Goal: Information Seeking & Learning: Learn about a topic

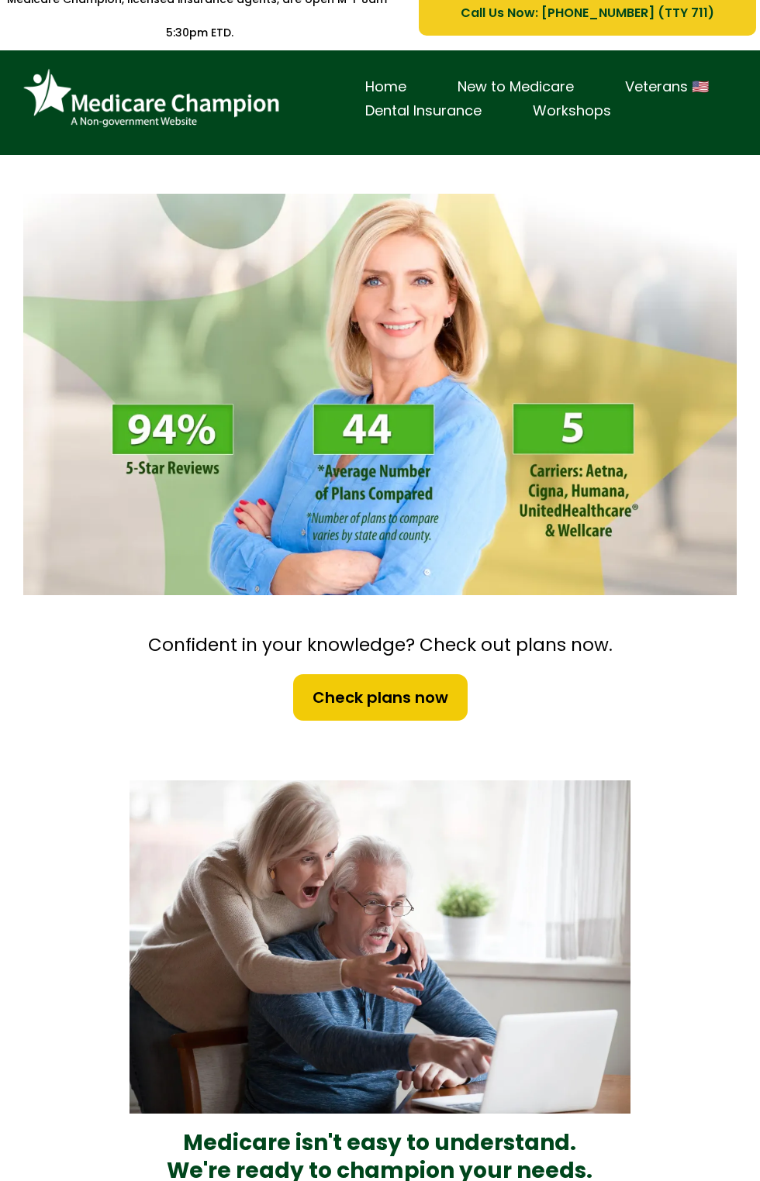
click at [302, 828] on img at bounding box center [379, 947] width 500 height 333
click at [534, 203] on img at bounding box center [379, 395] width 713 height 402
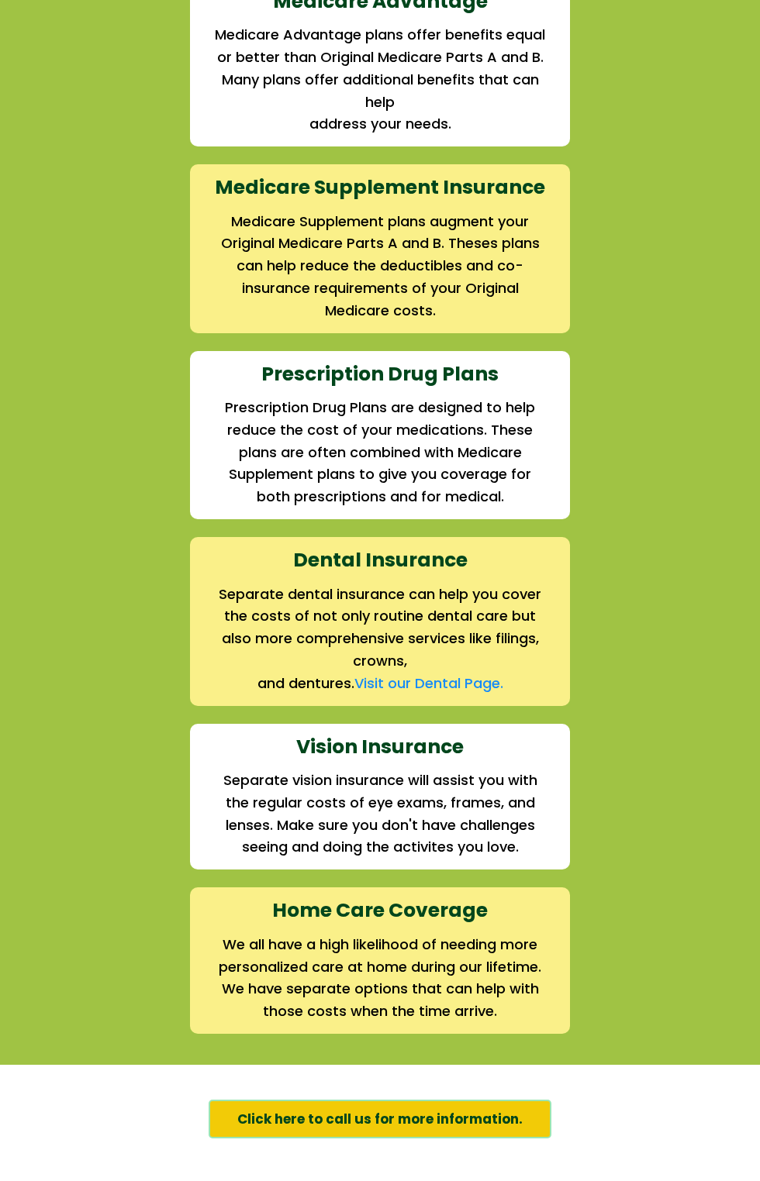
scroll to position [1782, 0]
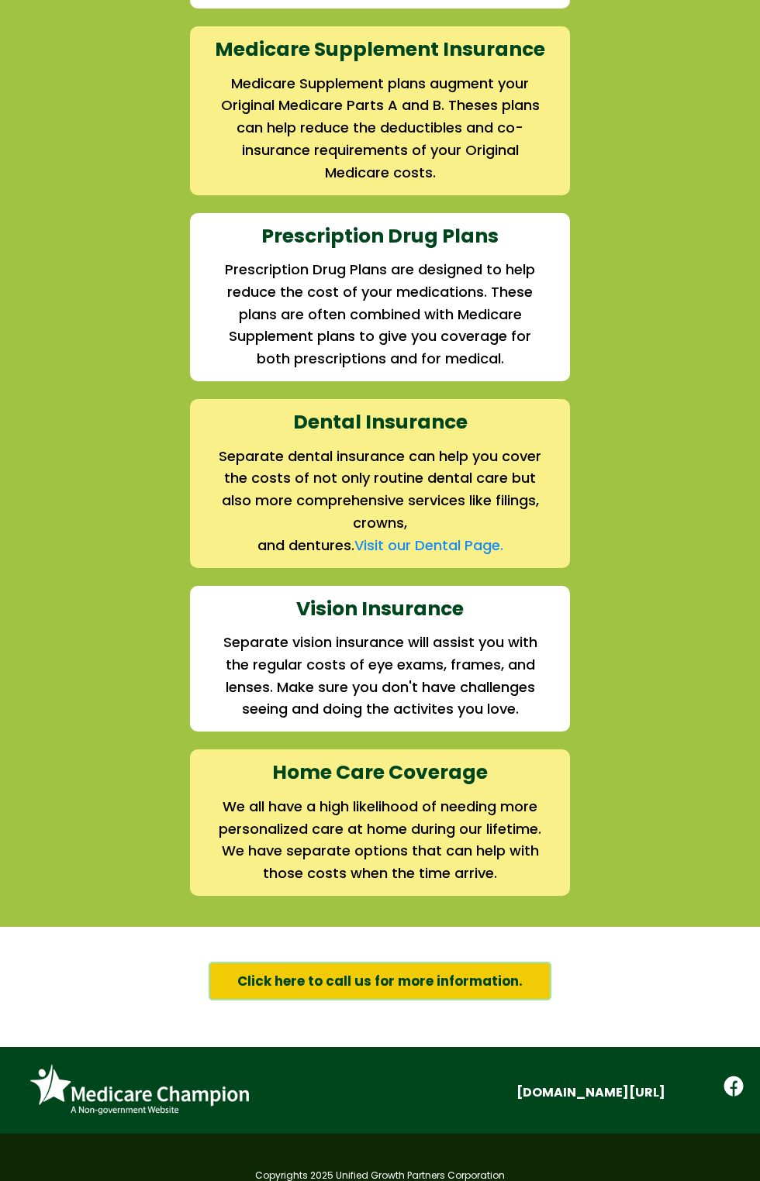
click at [535, 422] on h3 "Dental Insurance" at bounding box center [379, 423] width 335 height 26
click at [336, 634] on h2 "Separate vision insurance will assist you with the regular costs of eye exams, …" at bounding box center [379, 676] width 335 height 89
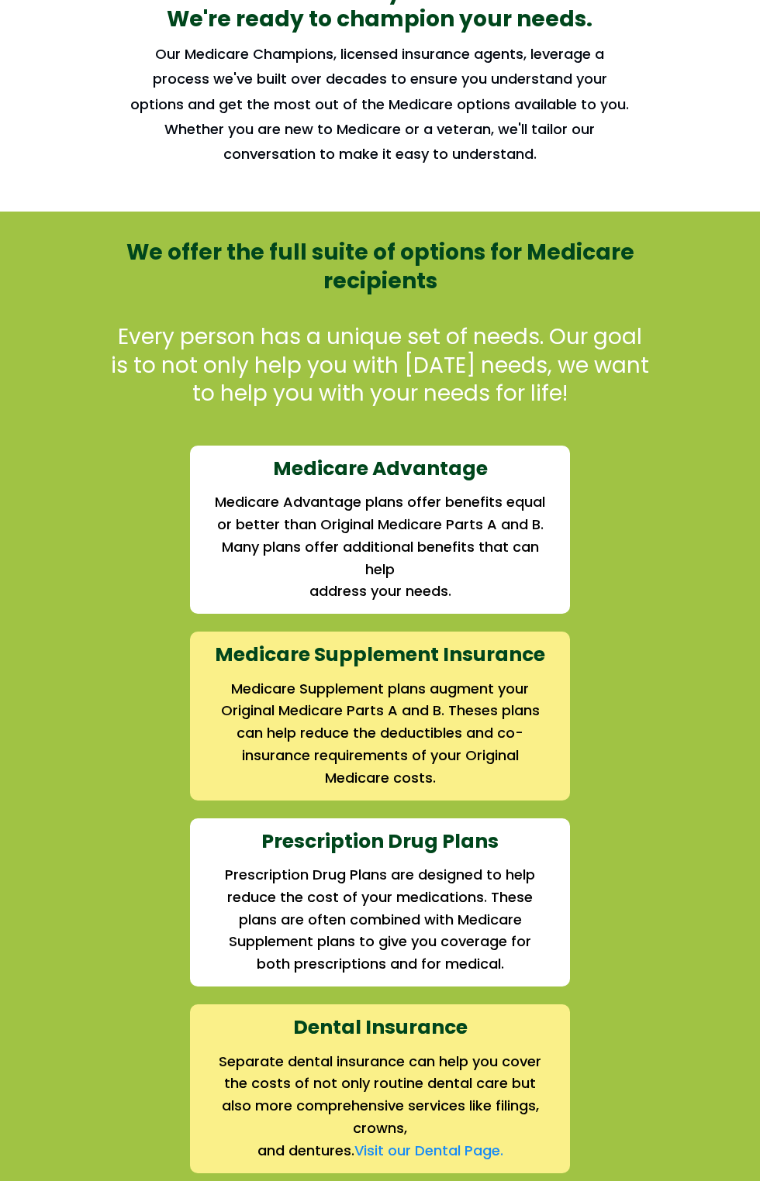
scroll to position [1021, 0]
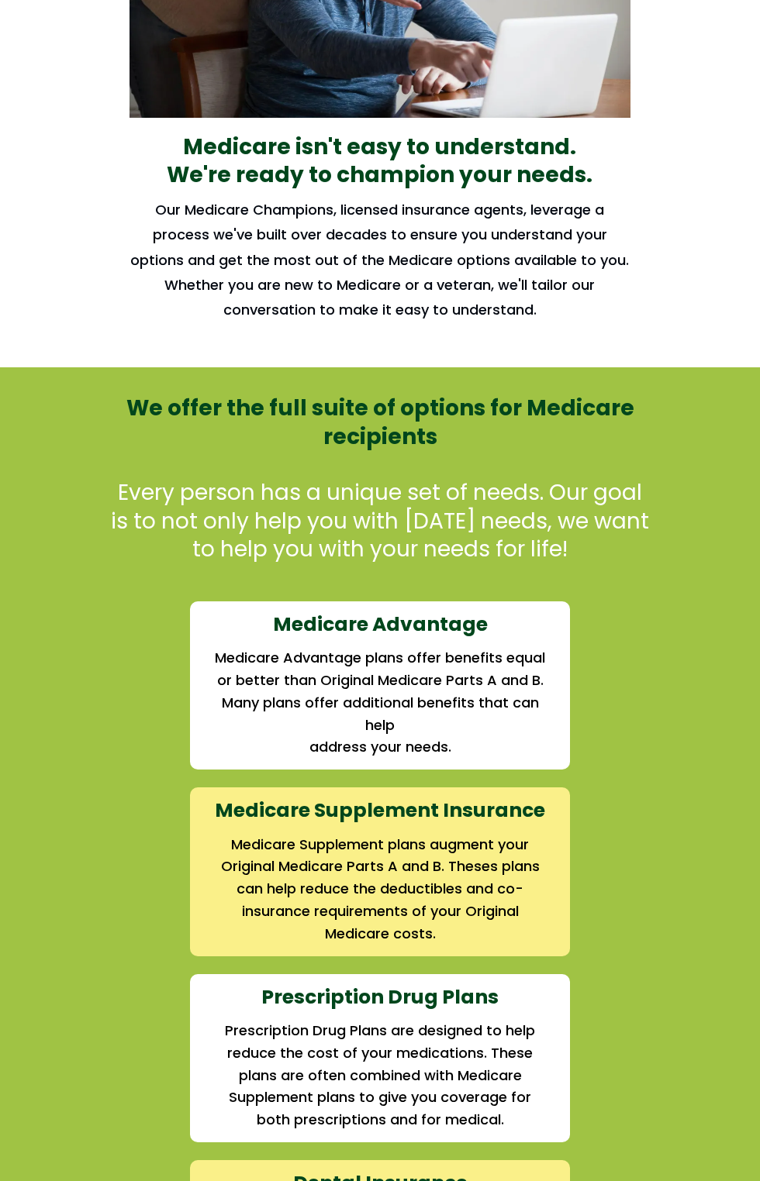
click at [409, 779] on div "We offer the full suite of options for Medicare recipients Every person has a u…" at bounding box center [380, 1016] width 760 height 1282
click at [212, 557] on p "Every person has a unique set of needs. Our goal is to not only help you with […" at bounding box center [380, 521] width 539 height 84
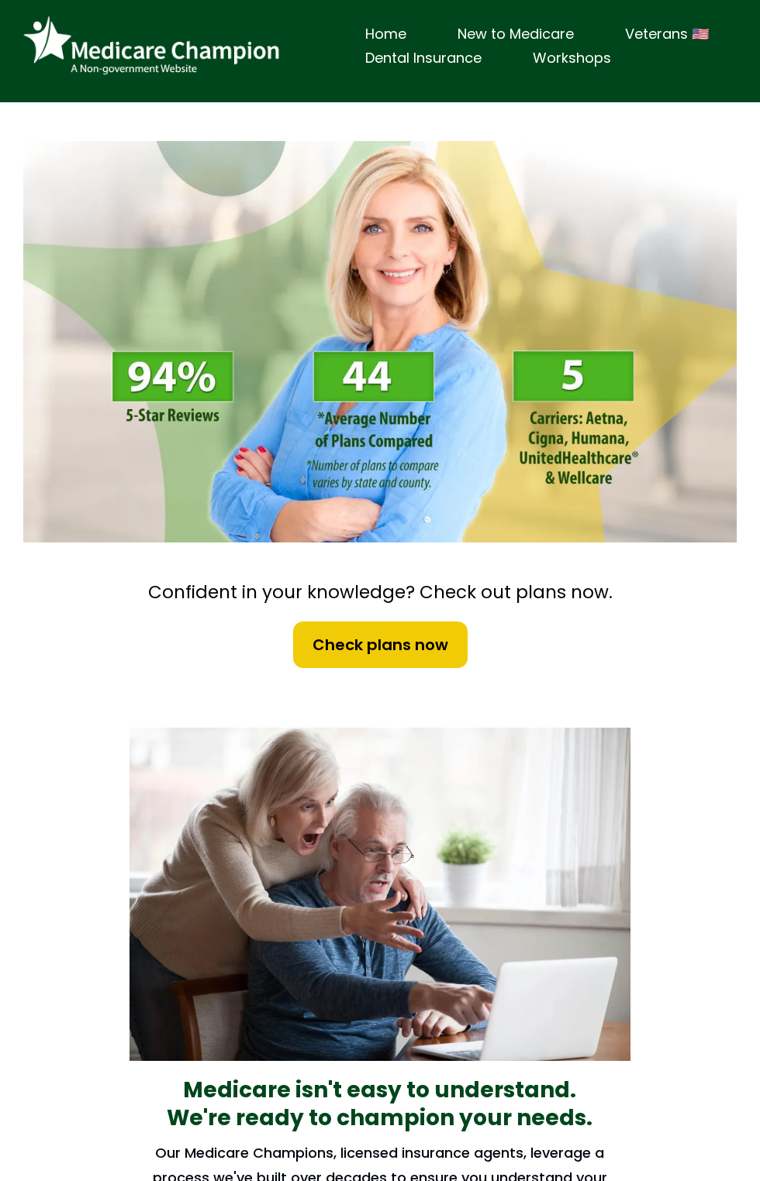
scroll to position [0, 0]
